Goal: Task Accomplishment & Management: Manage account settings

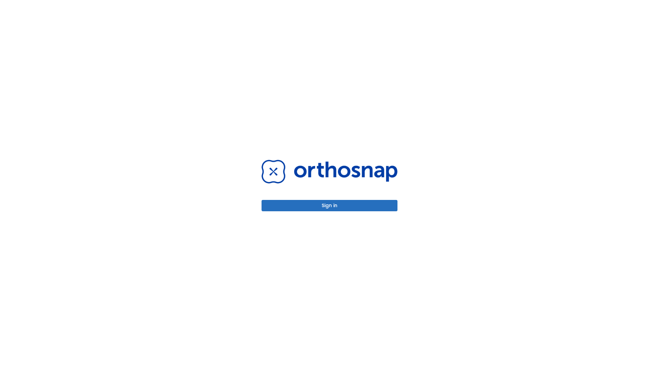
click at [329, 205] on button "Sign in" at bounding box center [330, 205] width 136 height 11
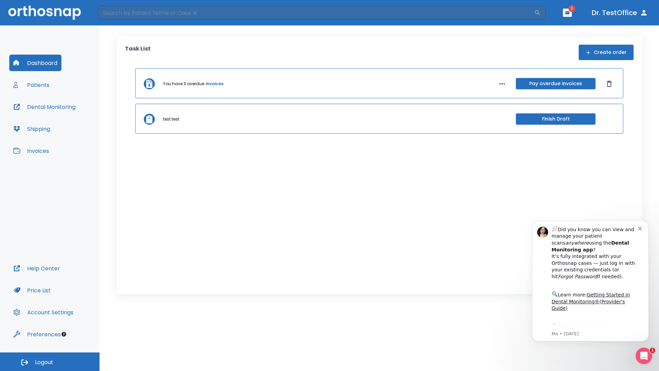
click at [50, 361] on span "Logout" at bounding box center [44, 362] width 18 height 8
